Goal: Task Accomplishment & Management: Manage account settings

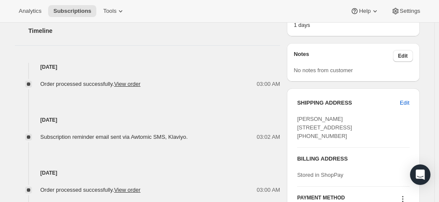
scroll to position [341, 0]
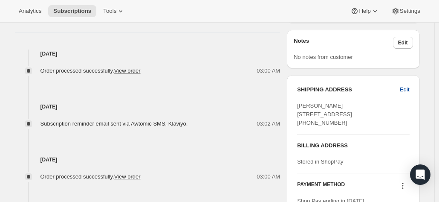
click at [404, 89] on span "Edit" at bounding box center [404, 89] width 9 height 9
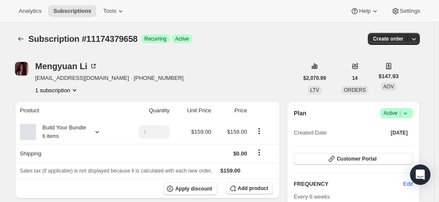
select select "CA"
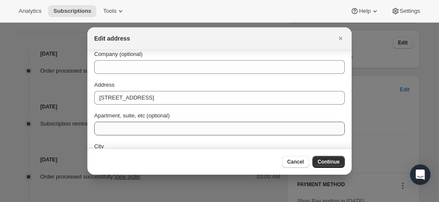
scroll to position [43, 0]
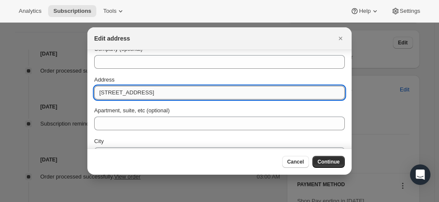
click at [193, 96] on input "[STREET_ADDRESS]" at bounding box center [219, 93] width 251 height 14
paste input "[STREET_ADDRESS]"
type input "[STREET_ADDRESS]"
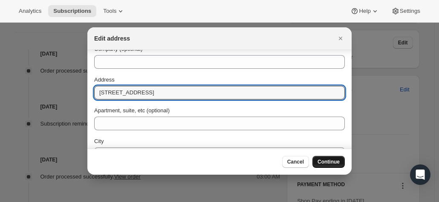
click at [322, 160] on span "Continue" at bounding box center [329, 161] width 22 height 7
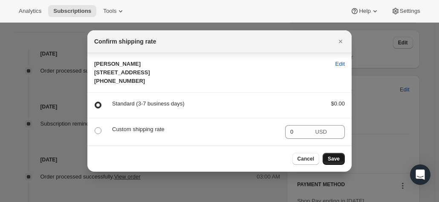
scroll to position [10, 0]
click at [328, 162] on button "Save" at bounding box center [334, 159] width 22 height 12
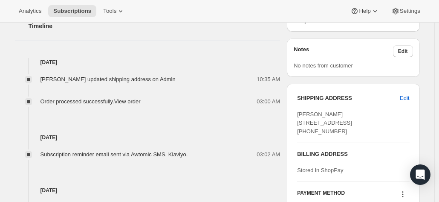
scroll to position [384, 0]
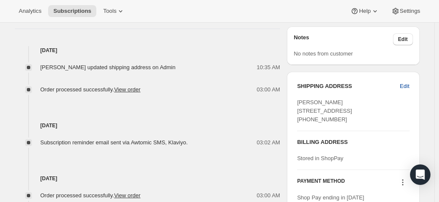
click at [407, 84] on span "Edit" at bounding box center [404, 86] width 9 height 9
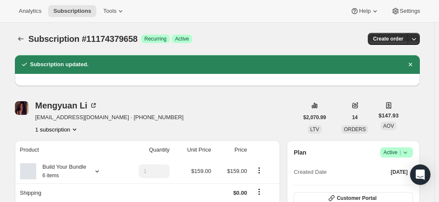
select select "CA"
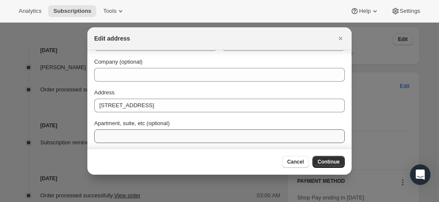
scroll to position [43, 0]
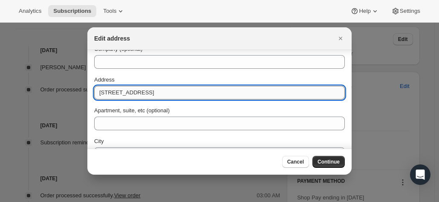
click at [234, 94] on input "[STREET_ADDRESS]" at bounding box center [219, 93] width 251 height 14
type input "[STREET_ADDRESS]"
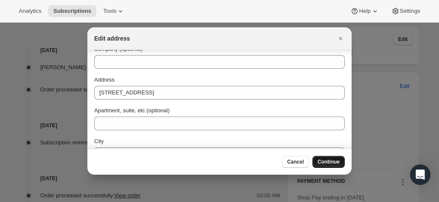
click at [328, 162] on span "Continue" at bounding box center [329, 161] width 22 height 7
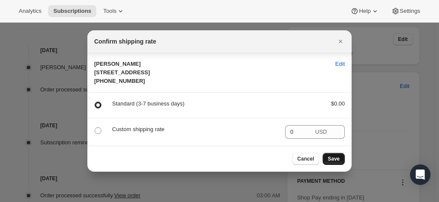
click at [328, 162] on button "Save" at bounding box center [334, 159] width 22 height 12
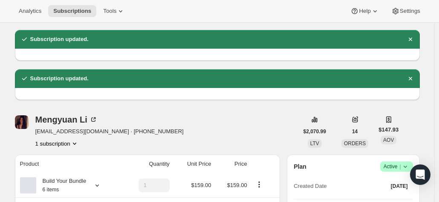
scroll to position [0, 0]
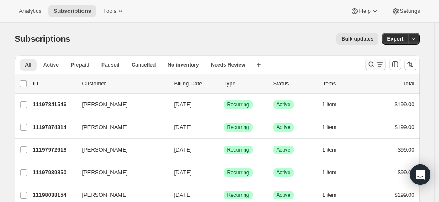
click at [374, 67] on icon "Search and filter results" at bounding box center [371, 64] width 9 height 9
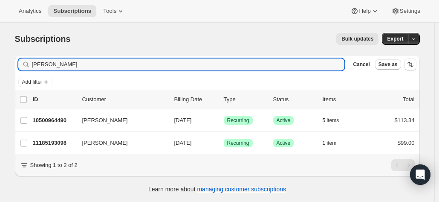
type input "Cara Lindell"
